Goal: Information Seeking & Learning: Learn about a topic

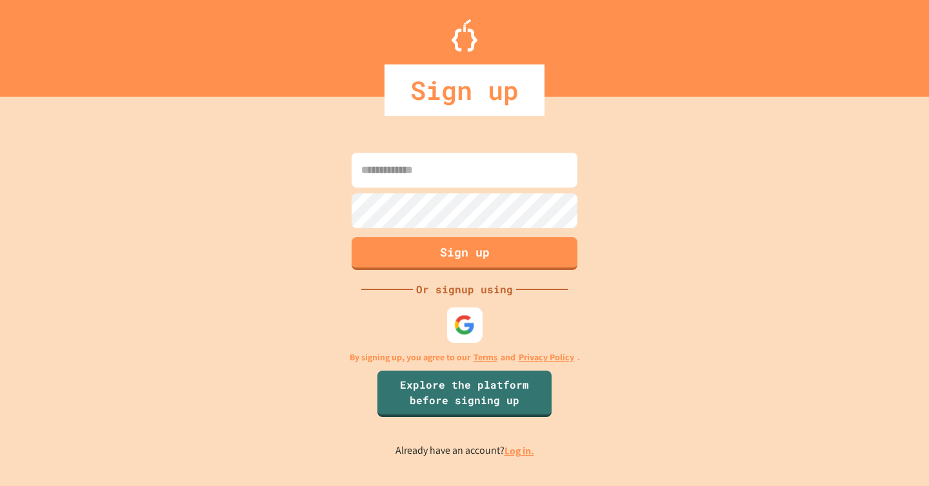
click at [457, 330] on img at bounding box center [464, 325] width 21 height 21
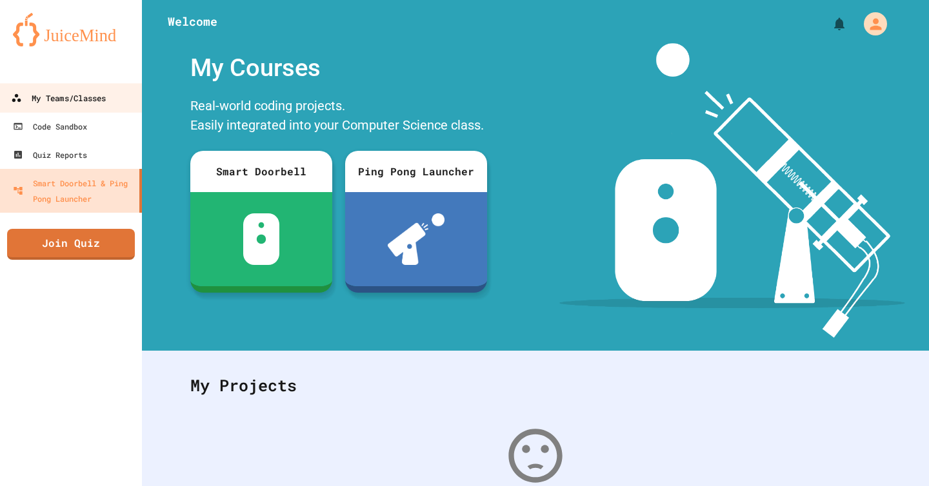
click at [105, 95] on div "My Teams/Classes" at bounding box center [58, 98] width 95 height 16
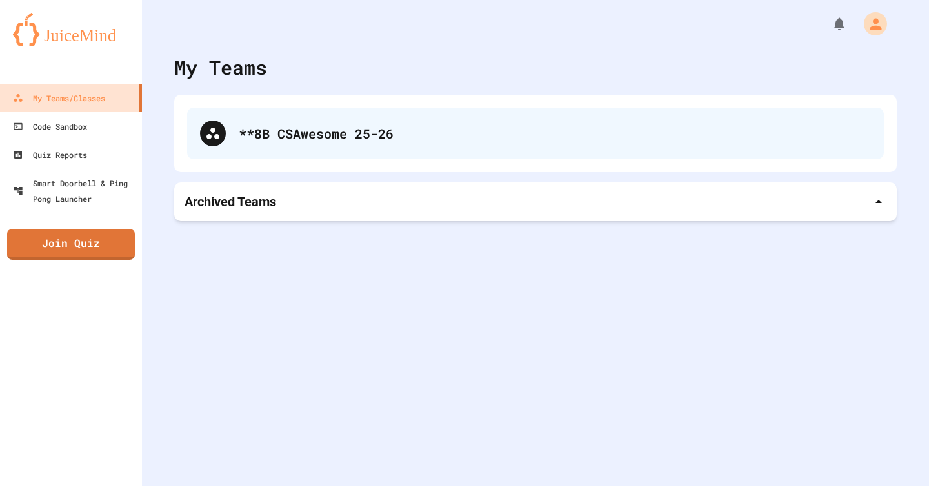
click at [202, 134] on div at bounding box center [213, 134] width 26 height 26
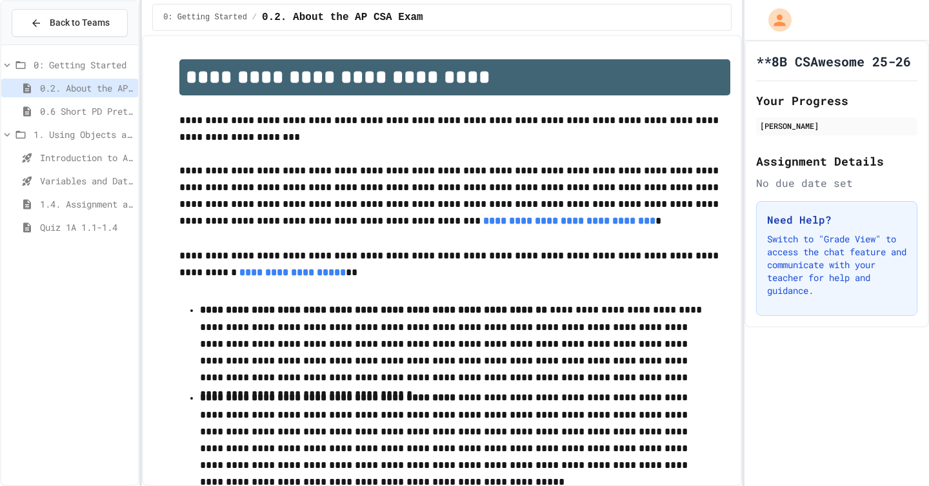
click at [91, 229] on span "Quiz 1A 1.1-1.4" at bounding box center [86, 228] width 93 height 14
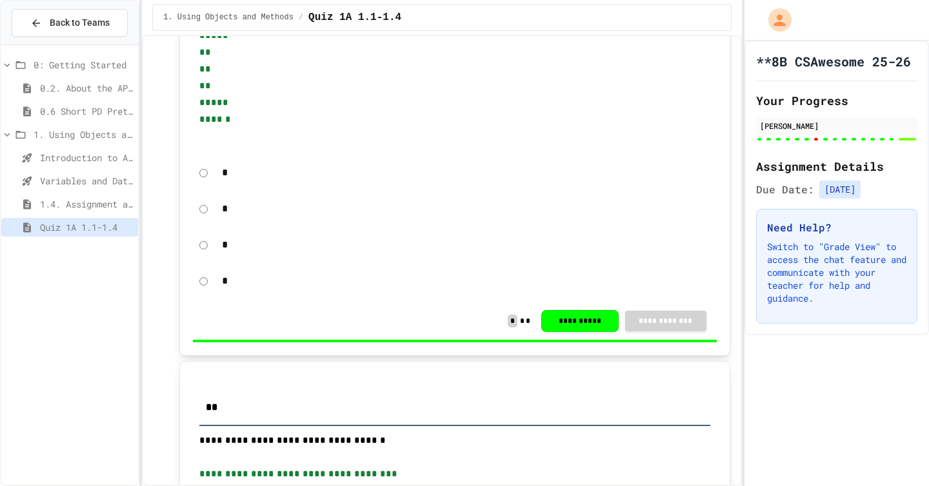
scroll to position [1571, 0]
click at [113, 195] on div "1.4. Assignment and Input" at bounding box center [69, 204] width 137 height 19
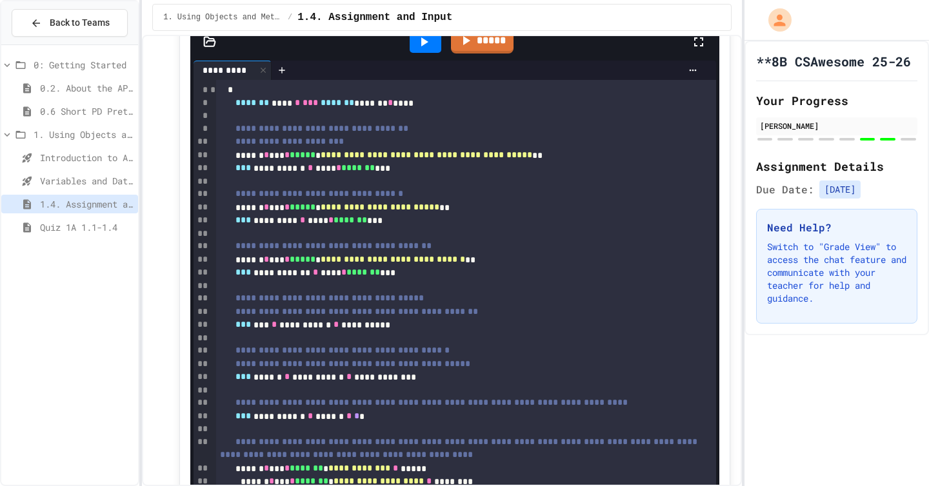
scroll to position [60, 0]
